Goal: Transaction & Acquisition: Purchase product/service

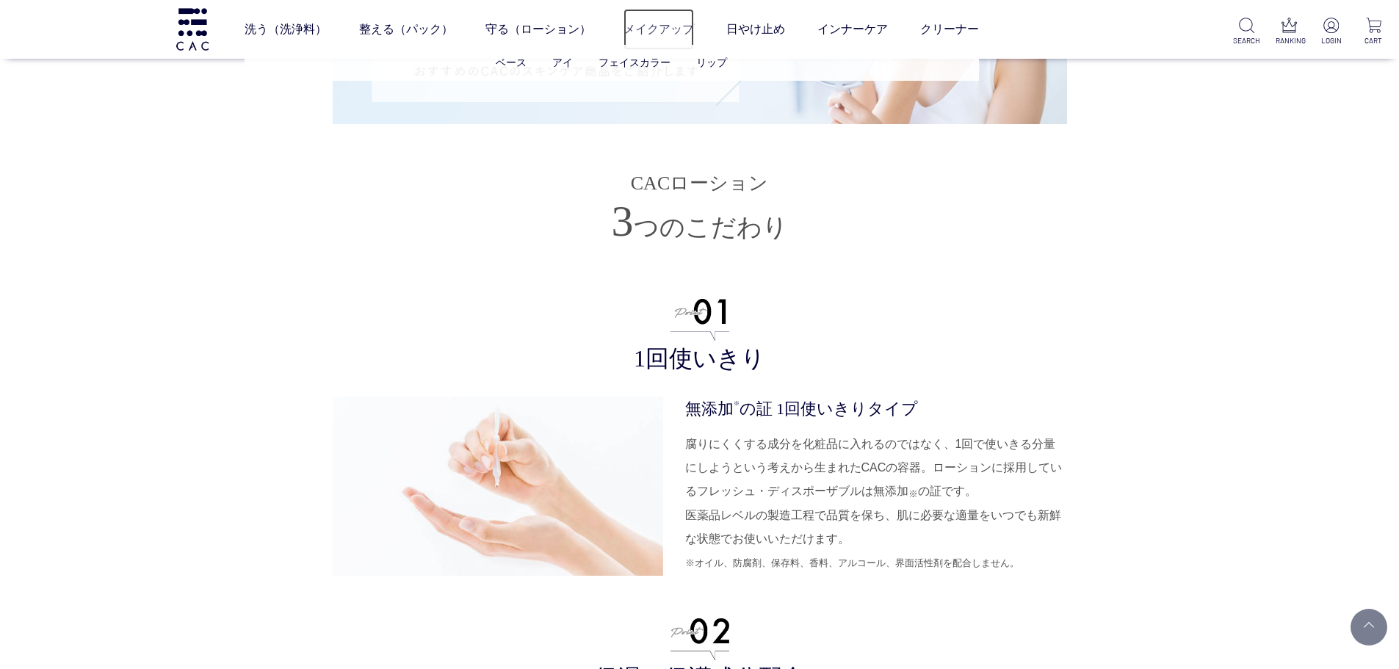
click at [669, 31] on link "メイクアップ" at bounding box center [659, 29] width 71 height 41
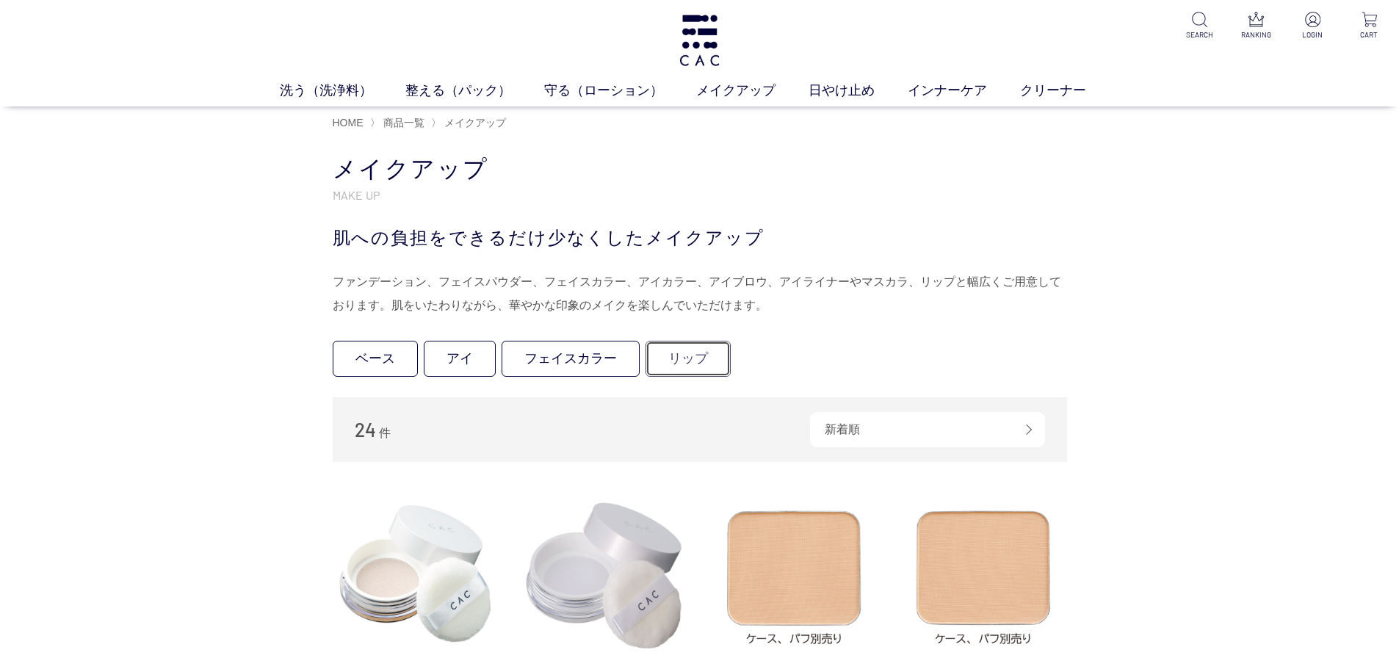
click at [677, 364] on link "リップ" at bounding box center [688, 359] width 85 height 36
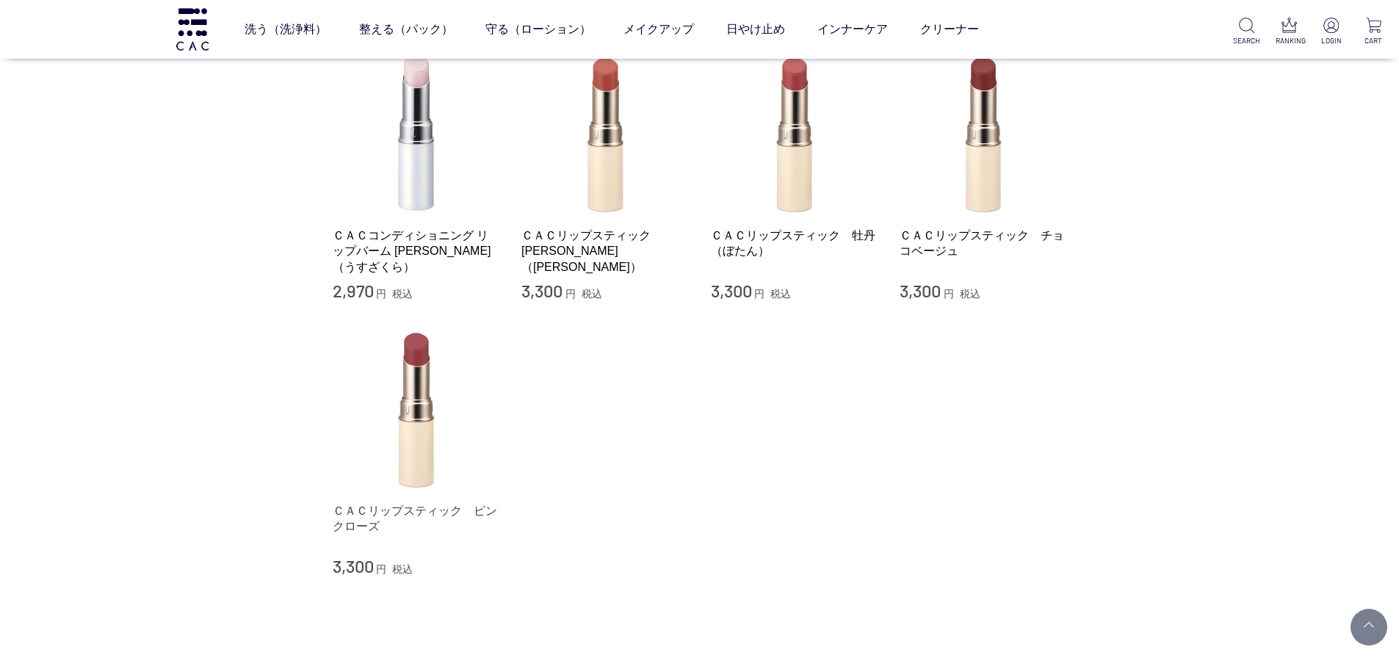
scroll to position [147, 0]
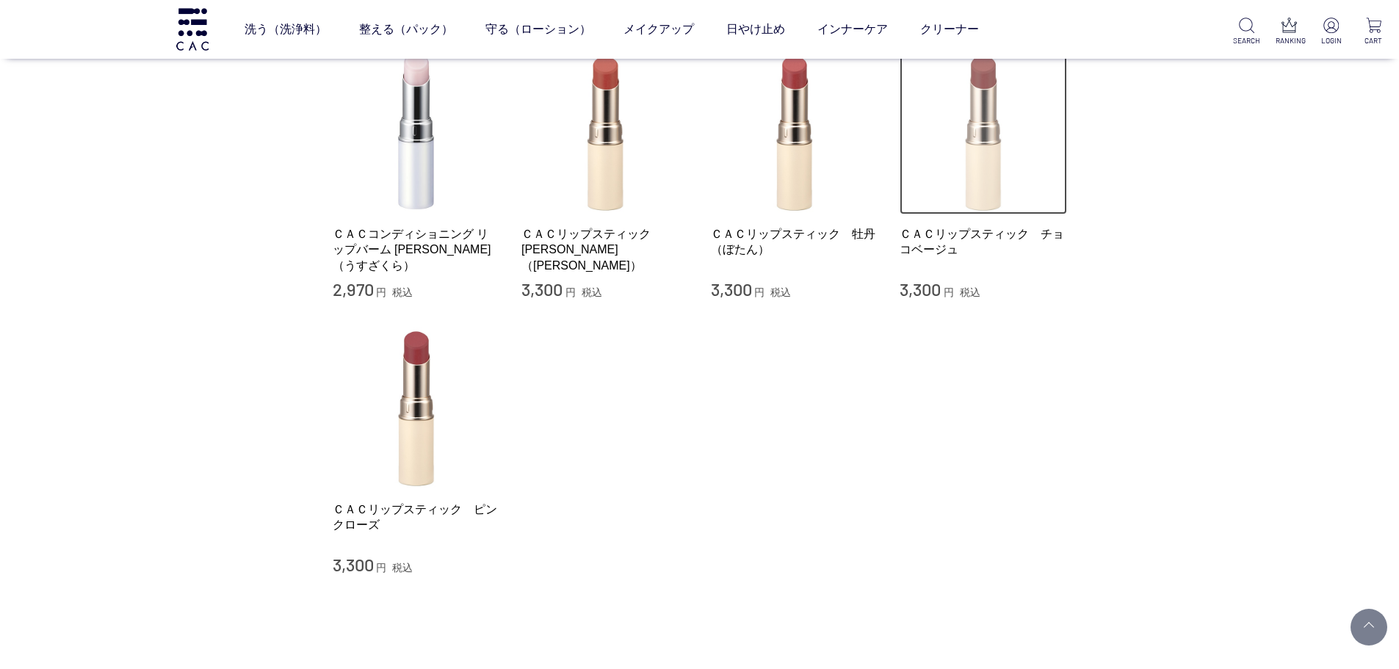
click at [962, 185] on img at bounding box center [983, 131] width 167 height 167
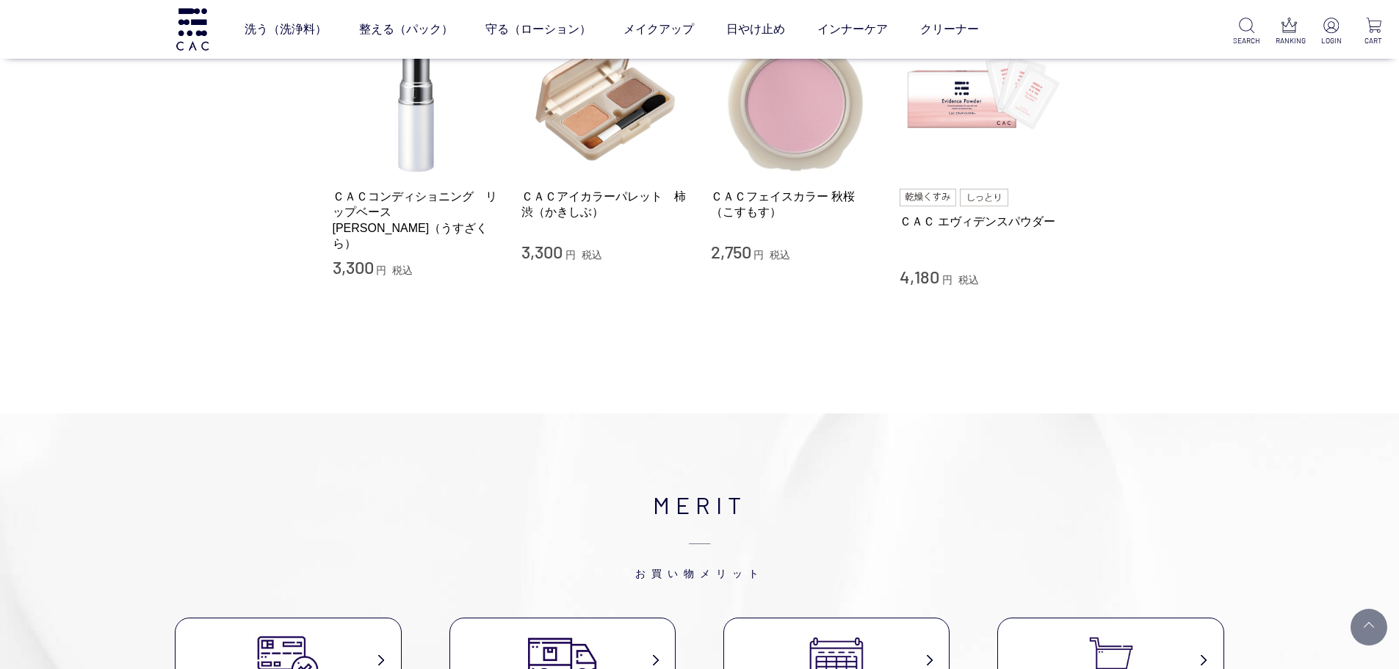
scroll to position [2791, 0]
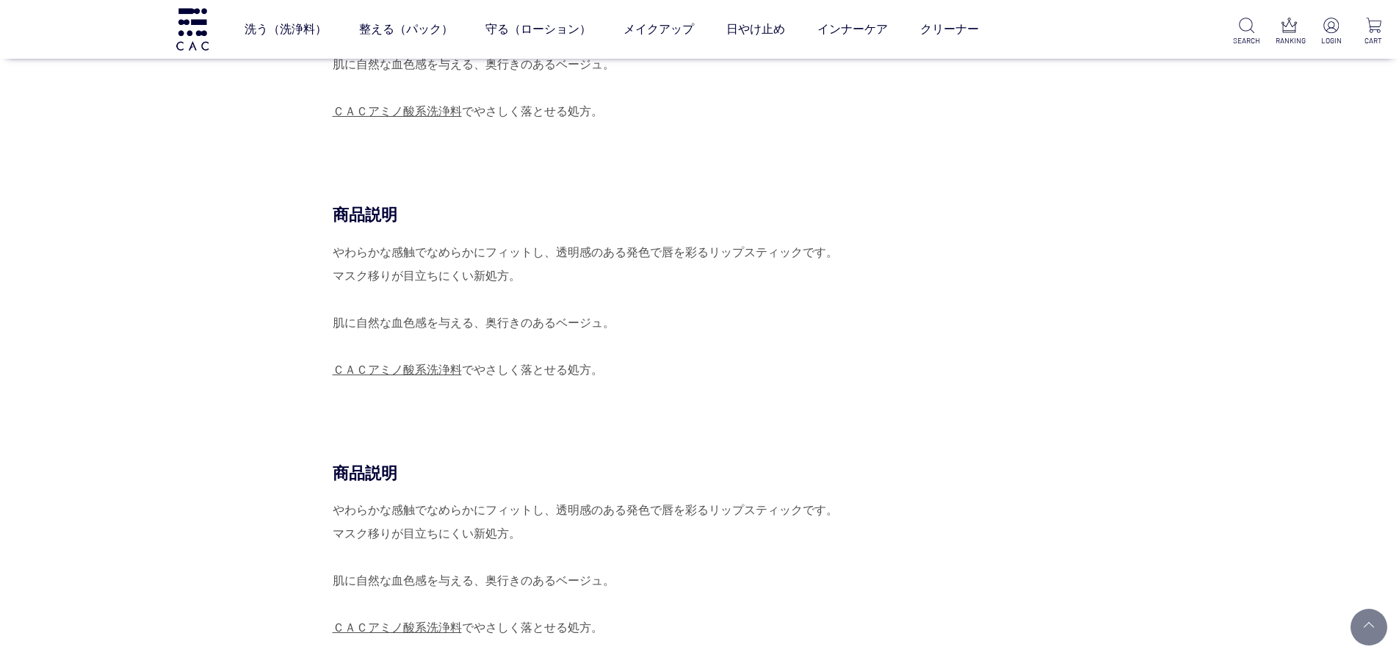
scroll to position [2718, 0]
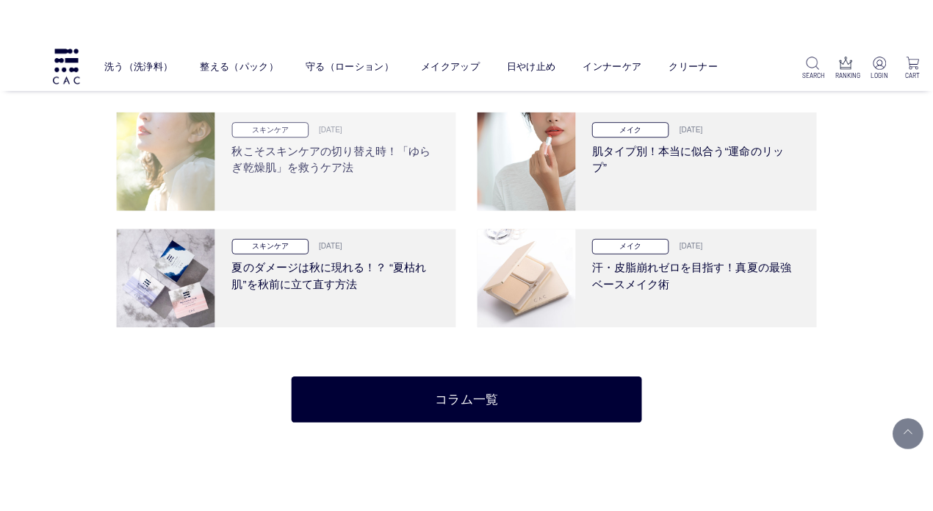
scroll to position [2824, 0]
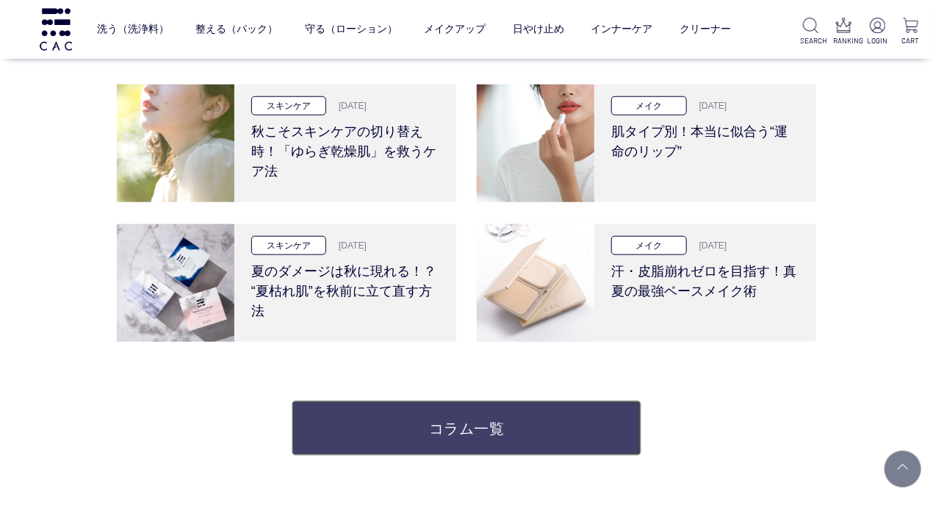
click at [505, 423] on link "コラム一覧" at bounding box center [467, 427] width 350 height 55
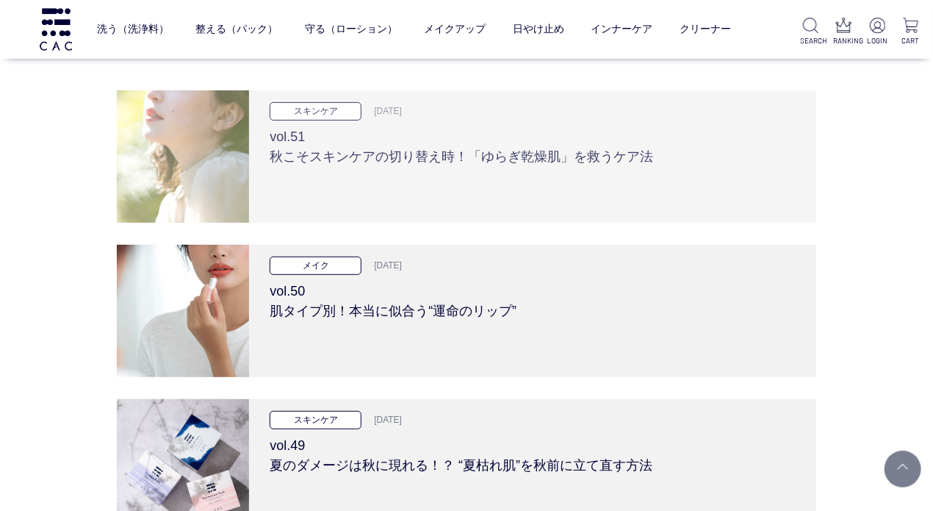
scroll to position [147, 0]
